Goal: Task Accomplishment & Management: Use online tool/utility

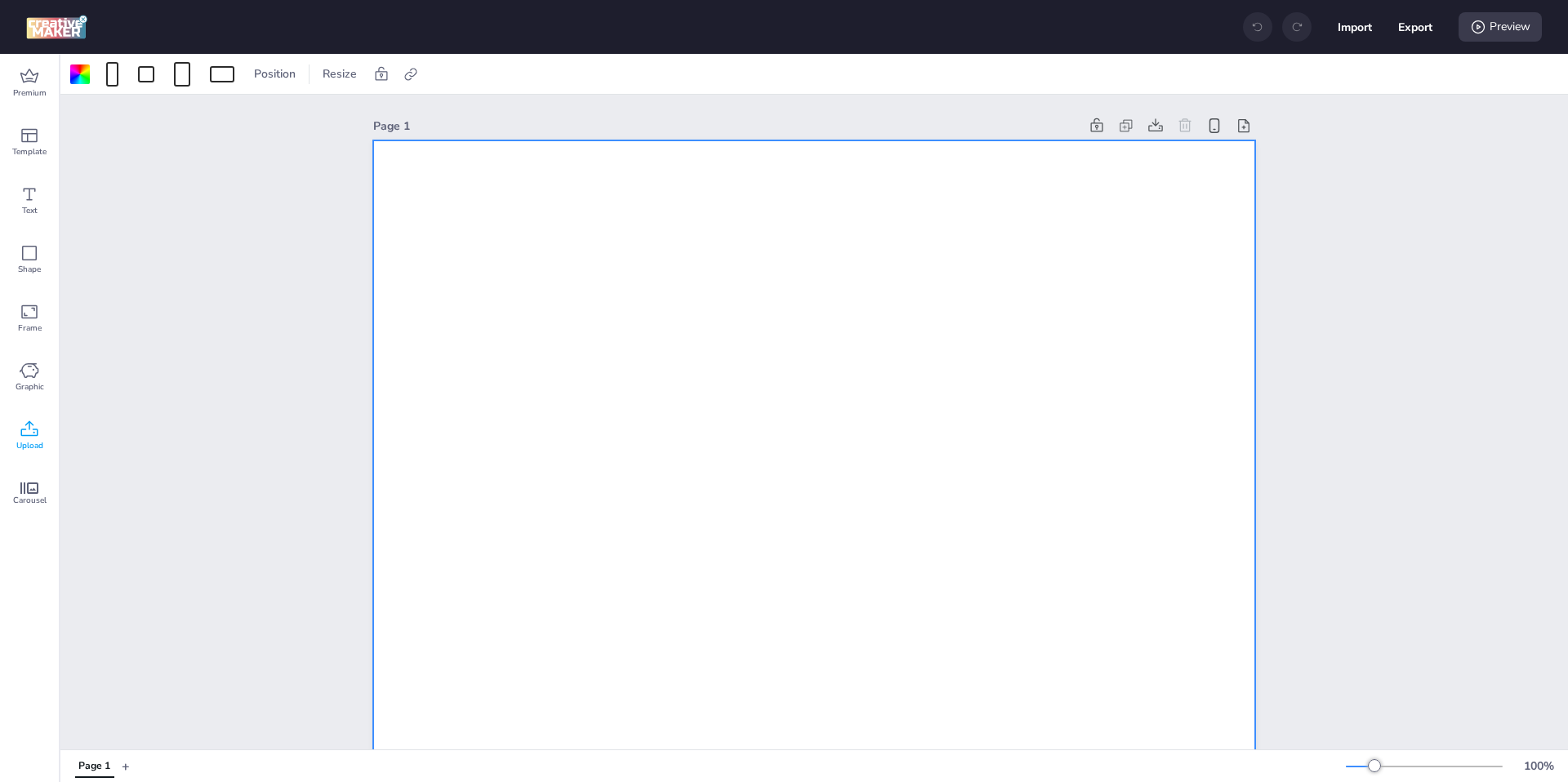
click at [33, 425] on icon at bounding box center [30, 430] width 20 height 20
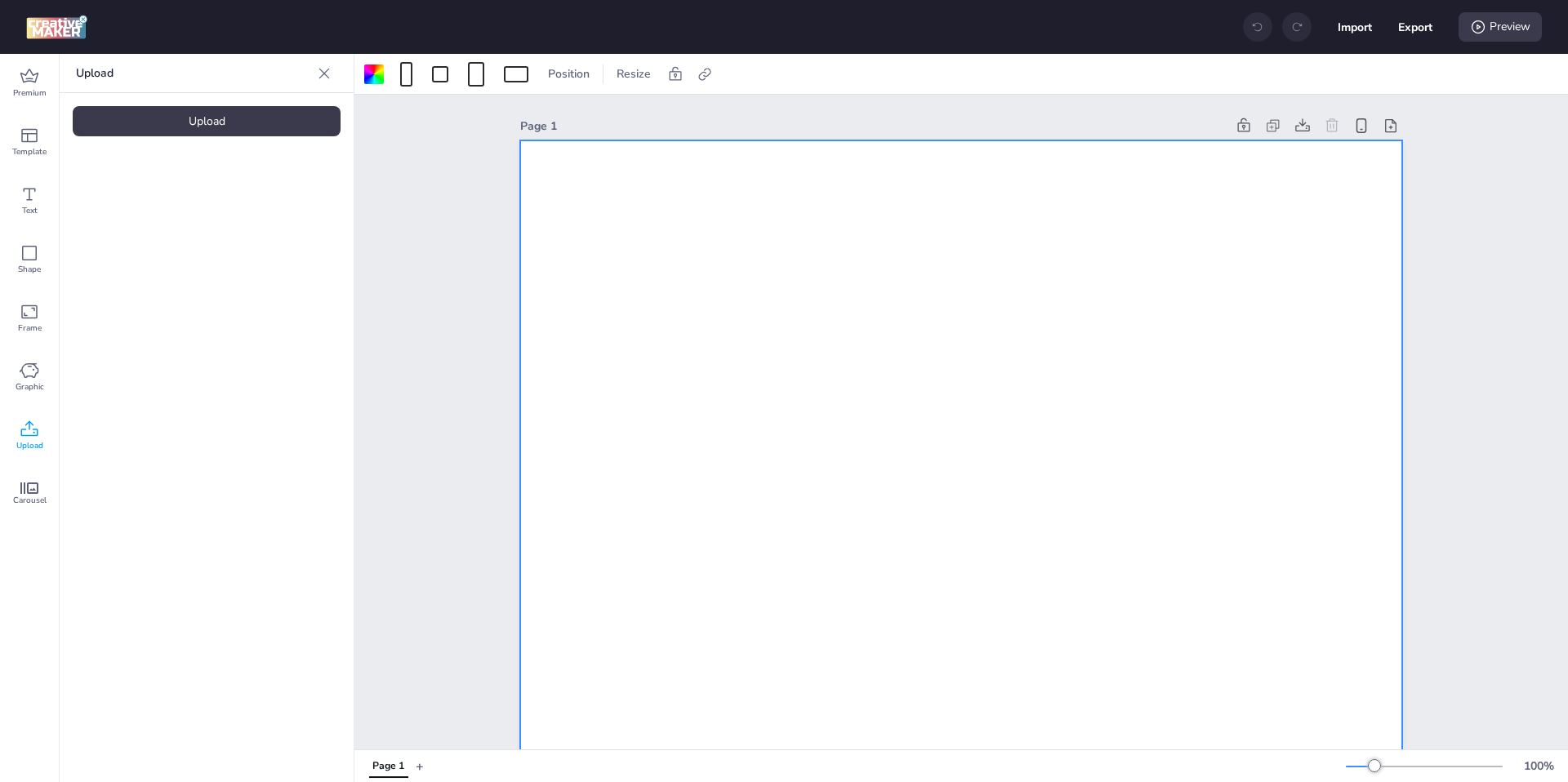
click at [192, 114] on div "Upload" at bounding box center [206, 122] width 268 height 31
click at [107, 230] on video at bounding box center [138, 228] width 131 height 65
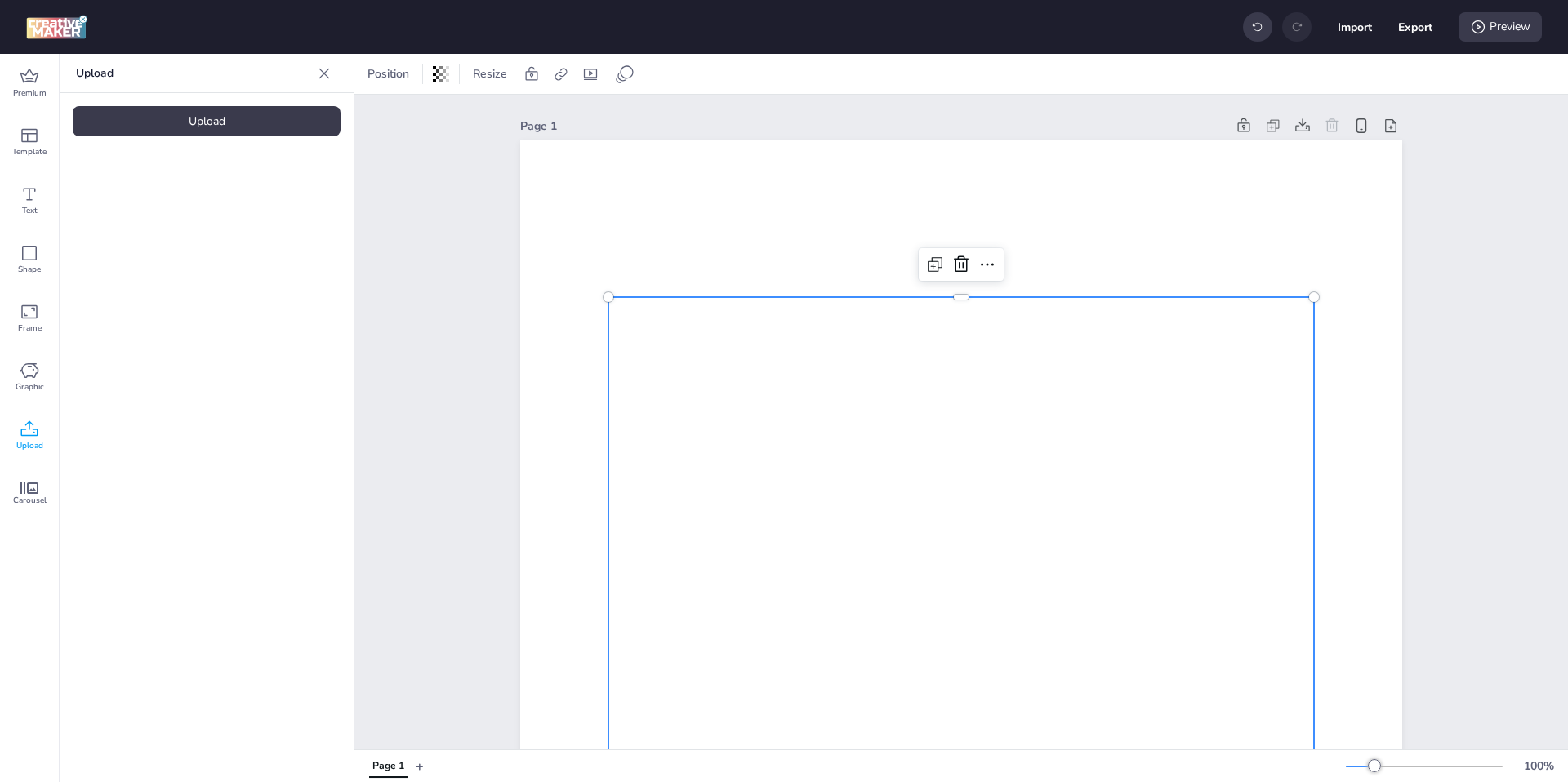
drag, startPoint x: 981, startPoint y: 259, endPoint x: 982, endPoint y: 280, distance: 21.0
click at [981, 258] on icon at bounding box center [987, 265] width 20 height 20
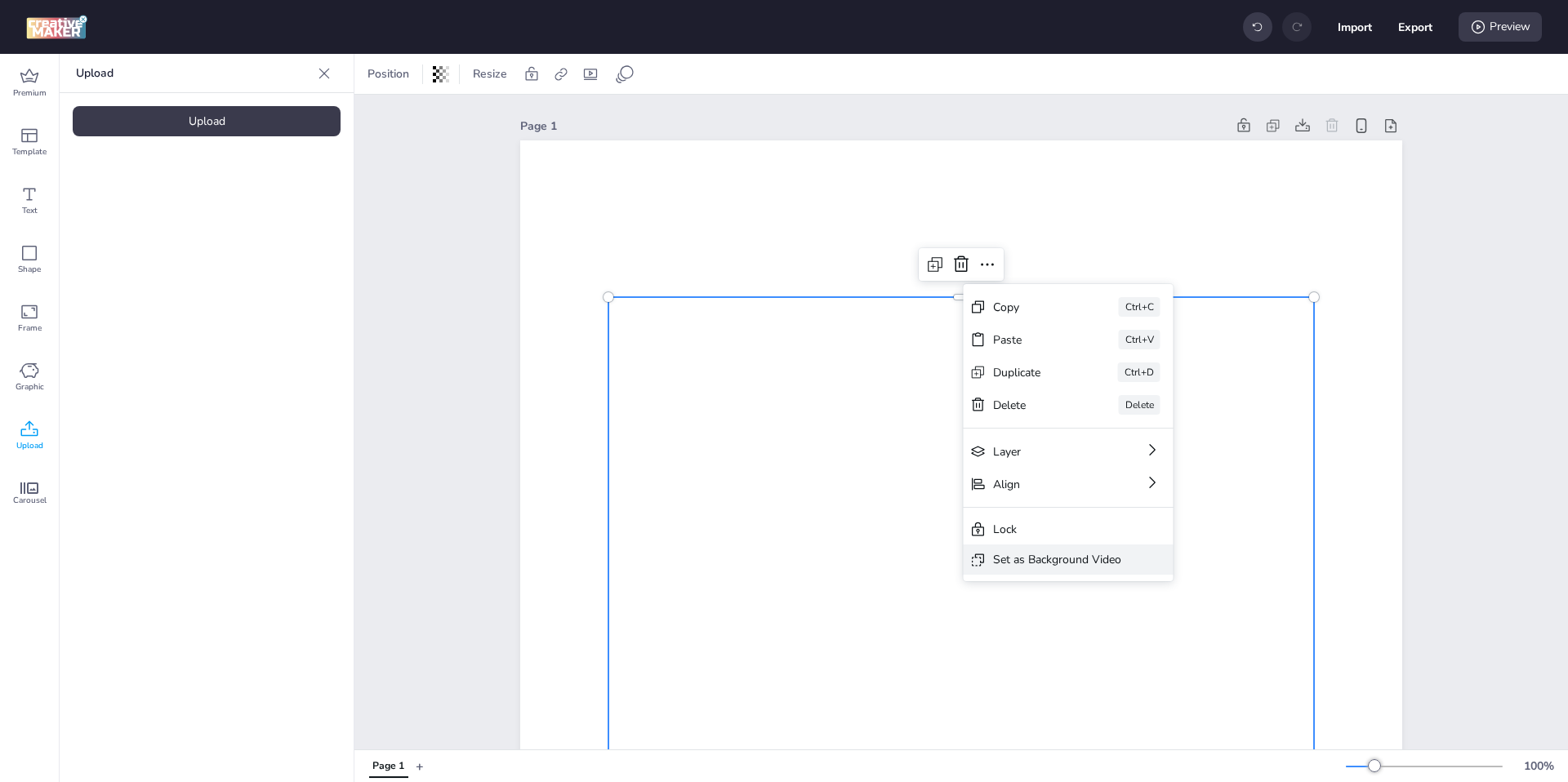
click at [1074, 560] on div "Set as Background Video" at bounding box center [1057, 559] width 128 height 17
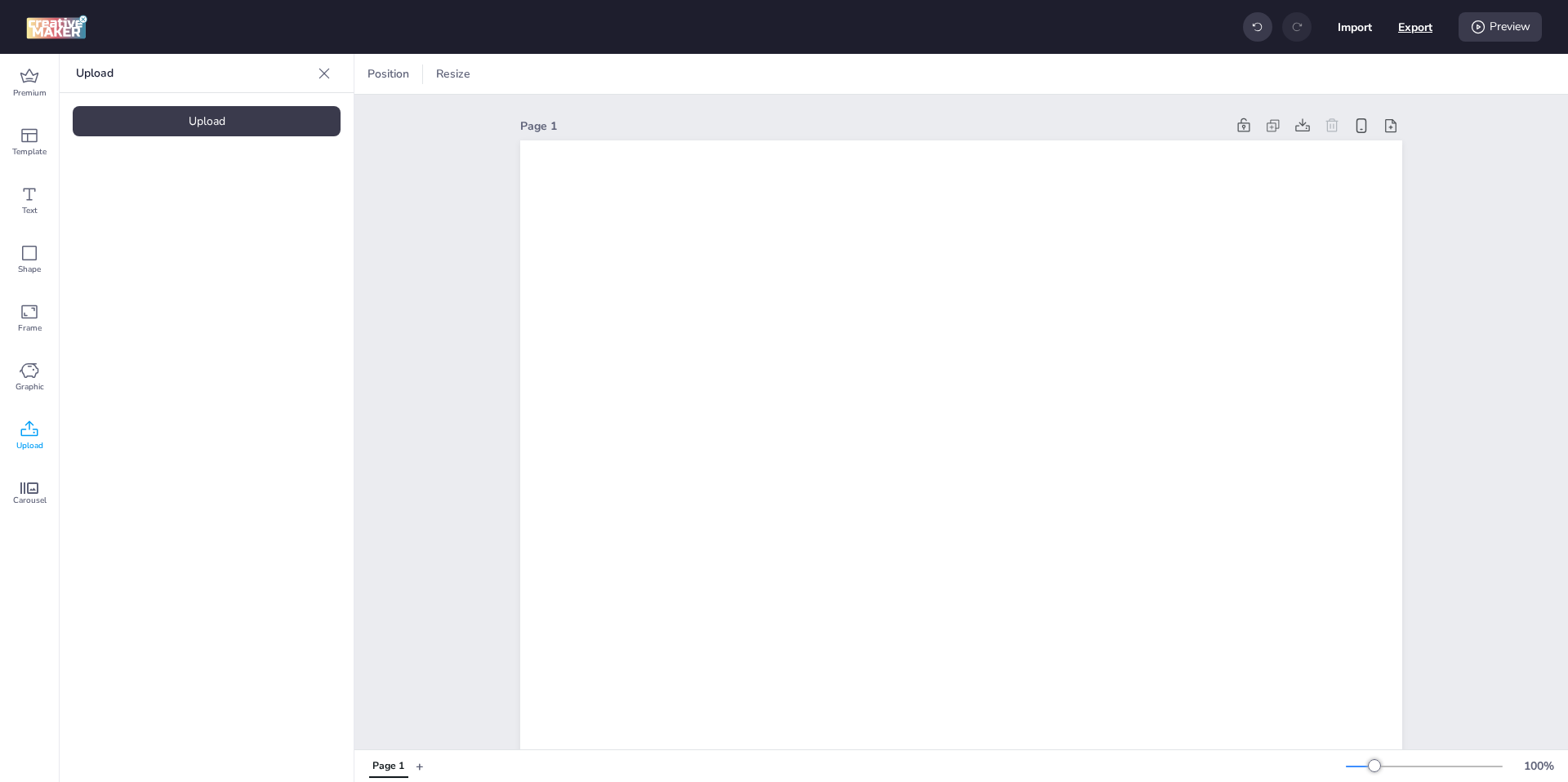
click at [1415, 28] on button "Export" at bounding box center [1415, 27] width 34 height 34
select select "html"
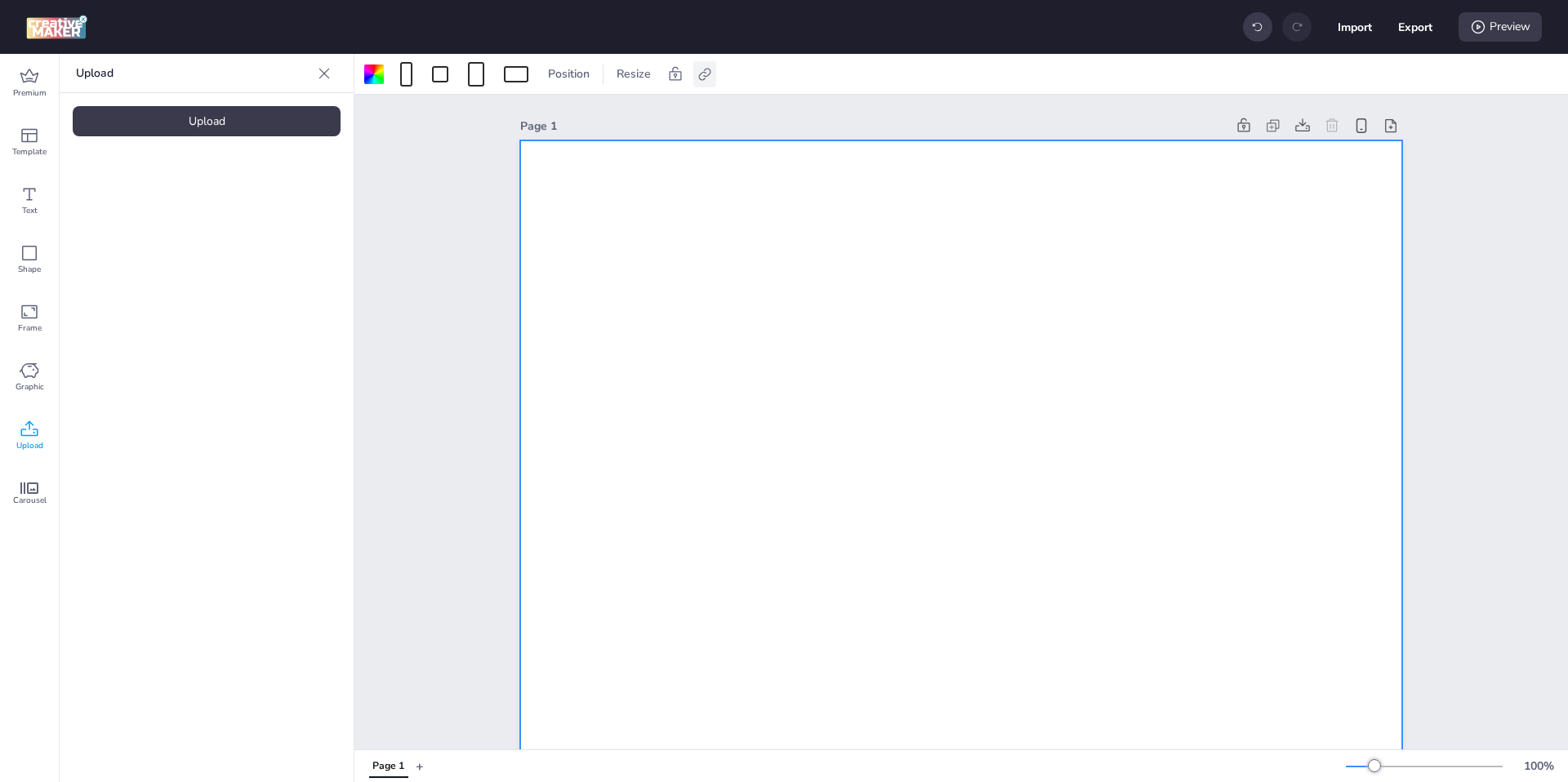
click at [709, 66] on icon at bounding box center [705, 74] width 16 height 16
click at [622, 113] on span "Activate hyperlink" at bounding box center [597, 115] width 91 height 17
click at [542, 117] on input "Activate hyperlink" at bounding box center [537, 123] width 11 height 11
checkbox input "true"
click at [1415, 27] on button "Export" at bounding box center [1415, 27] width 33 height 33
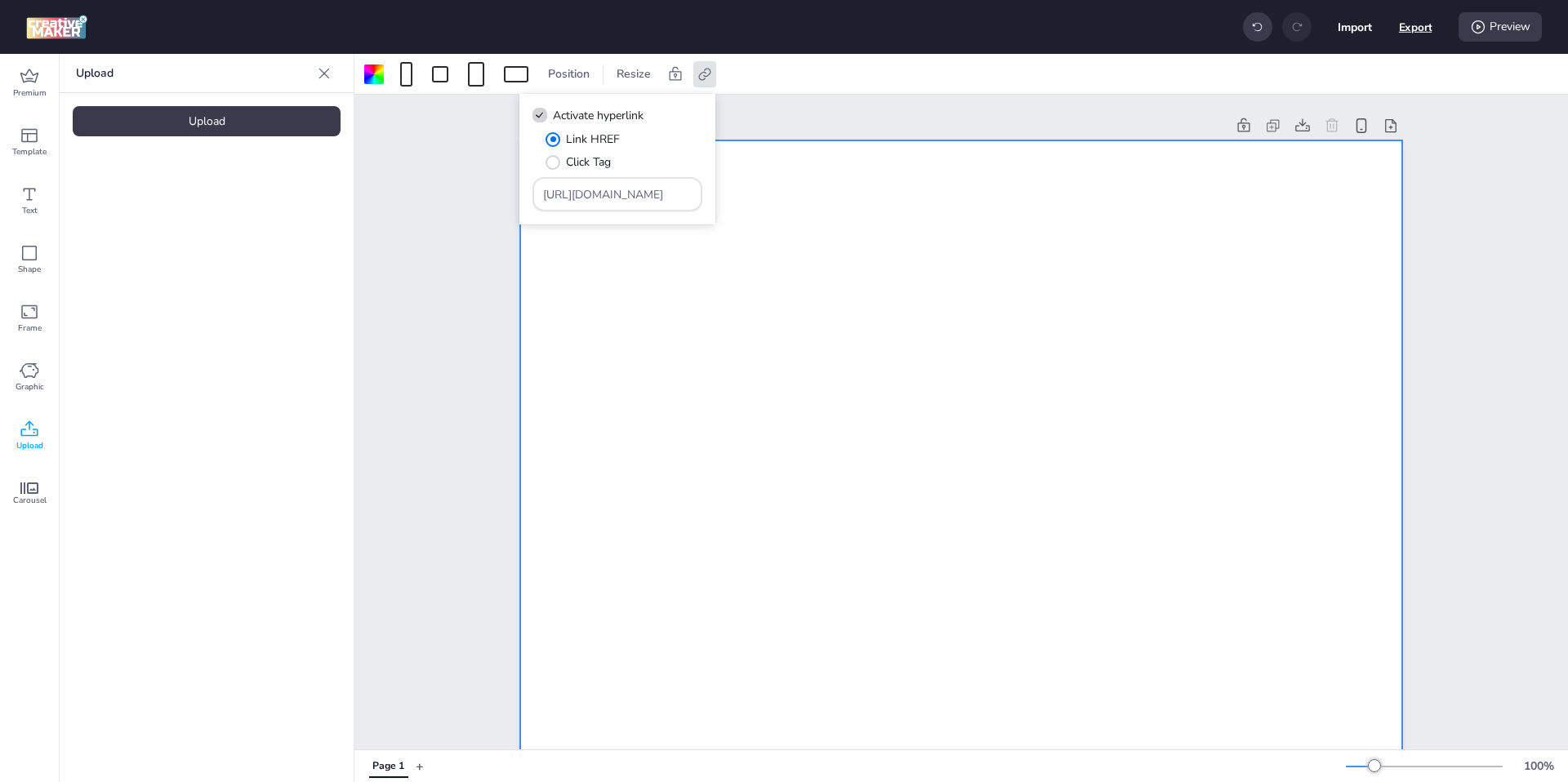
select select "html"
click at [1331, 128] on button "Download" at bounding box center [1342, 132] width 153 height 32
click at [1488, 25] on div "Preview" at bounding box center [1500, 27] width 83 height 30
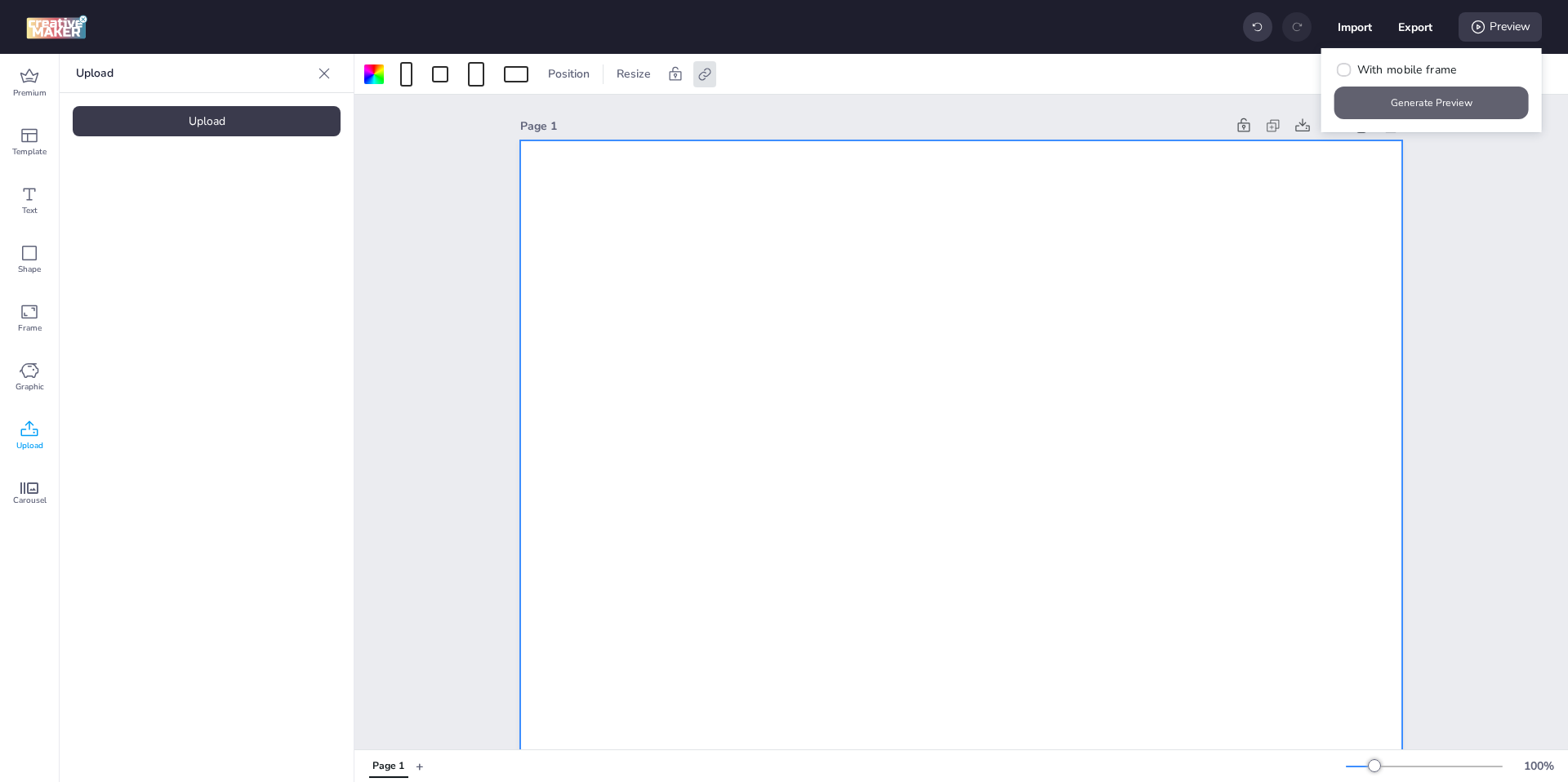
click at [1435, 105] on button "Generate Preview" at bounding box center [1431, 103] width 195 height 32
